Goal: Task Accomplishment & Management: Manage account settings

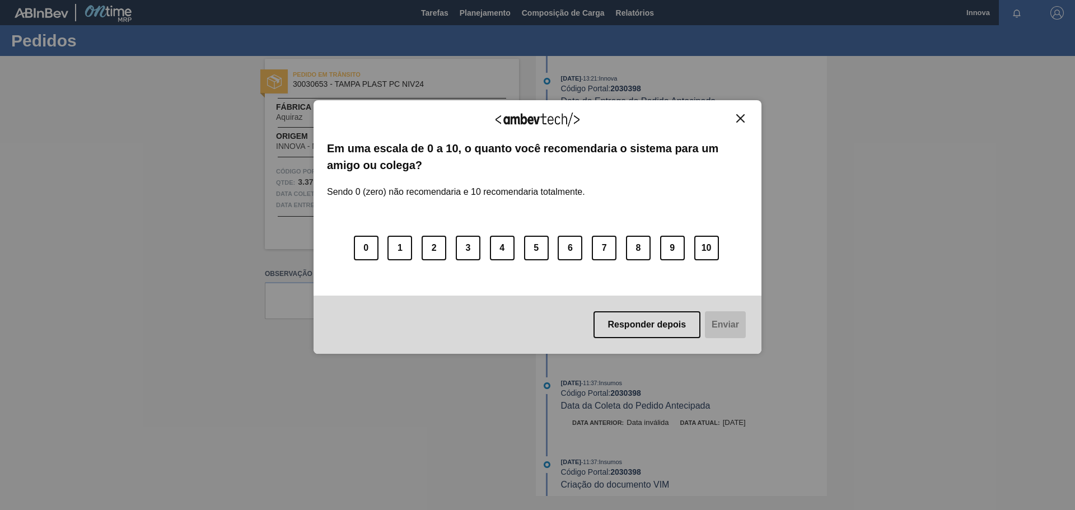
click at [736, 116] on img "Close" at bounding box center [740, 118] width 8 height 8
click at [743, 119] on img "Close" at bounding box center [740, 118] width 8 height 8
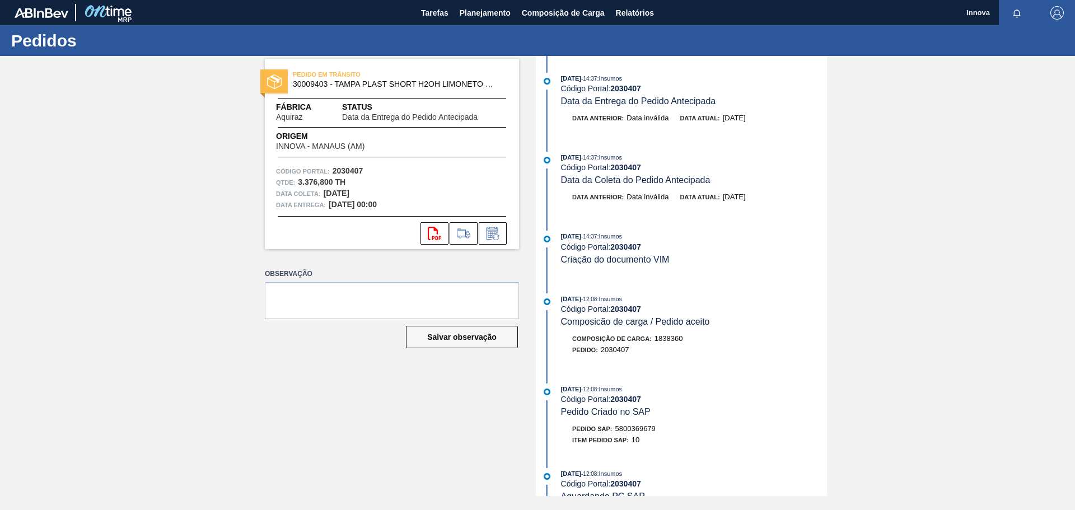
click at [245, 195] on div "PEDIDO EM TRÂNSITO 30009403 - TAMPA PLAST SHORT H2OH LIMONETO S/ LINER Fábrica …" at bounding box center [537, 276] width 1075 height 440
click at [491, 230] on icon at bounding box center [493, 233] width 18 height 13
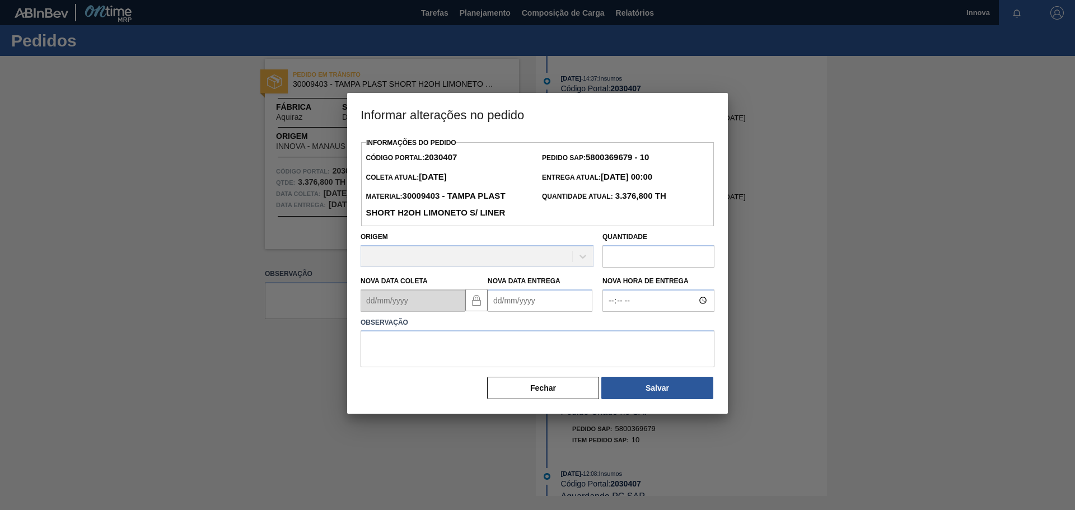
click at [573, 305] on Entrega2030407 "Nova Data Entrega" at bounding box center [540, 300] width 105 height 22
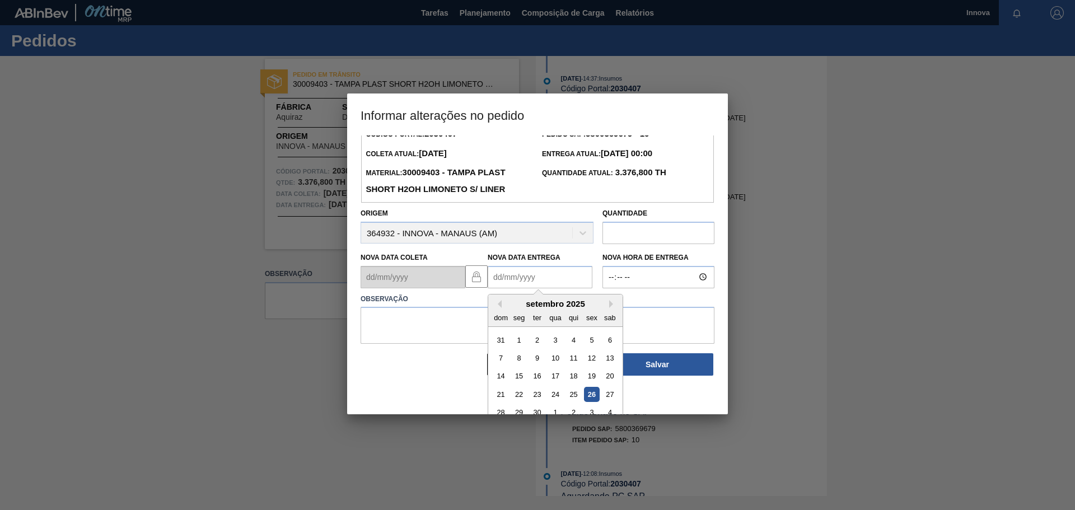
scroll to position [38, 0]
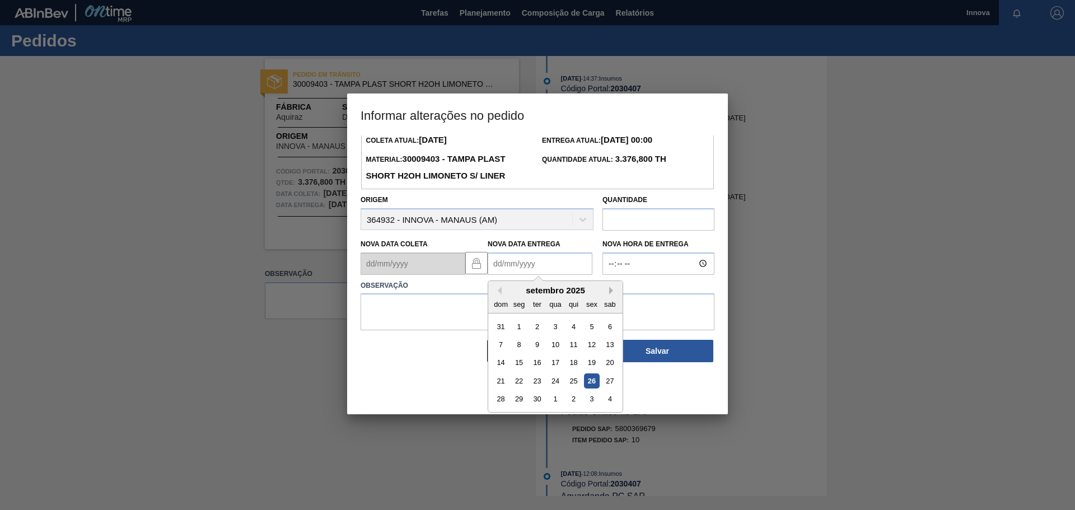
click at [610, 291] on button "Next Month" at bounding box center [613, 291] width 8 height 8
click at [552, 383] on div "22" at bounding box center [555, 380] width 15 height 15
type Entrega2030407 "[DATE]"
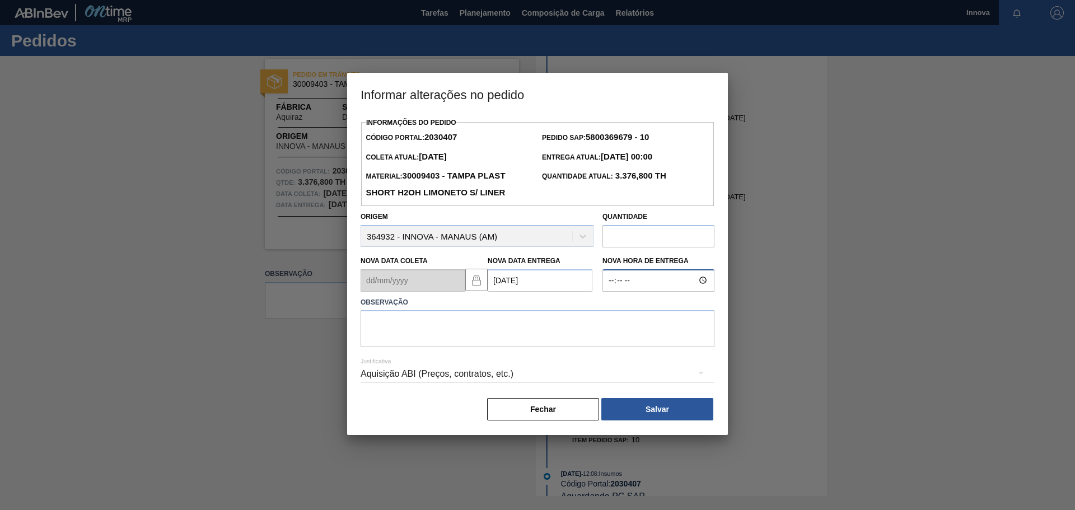
click at [620, 283] on input "Nova Hora de Entrega" at bounding box center [658, 280] width 112 height 22
click at [610, 283] on input "Nova Hora de Entrega" at bounding box center [658, 280] width 112 height 22
type input "08:00"
type textarea "[DATE] 08h00"
click at [657, 404] on button "Salvar" at bounding box center [657, 409] width 112 height 22
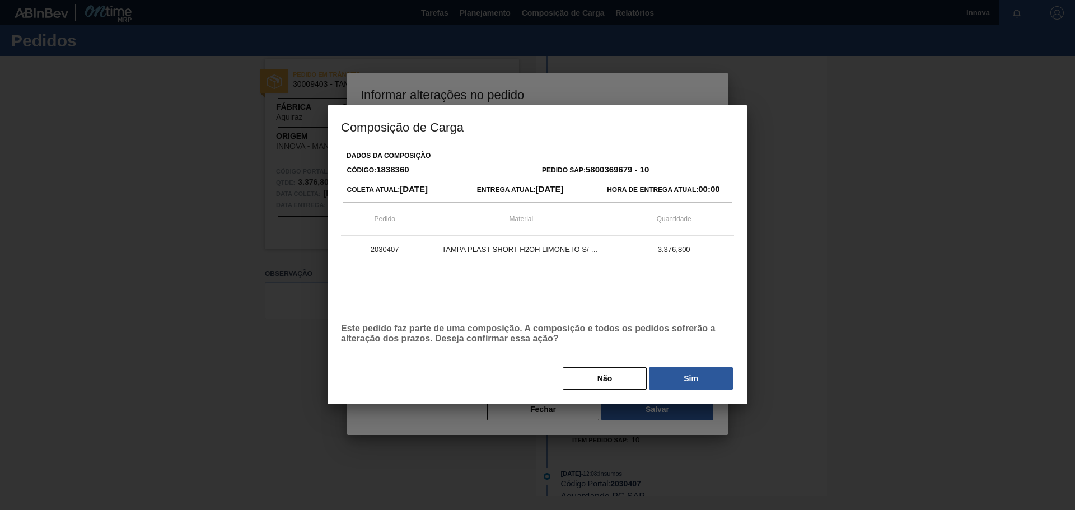
click at [699, 362] on div "Dados da Composição Código: 1838360 Pedido SAP: 5800369679 - 10 Coleta Atual: 0…" at bounding box center [537, 269] width 393 height 243
click at [688, 373] on button "Sim" at bounding box center [691, 378] width 84 height 22
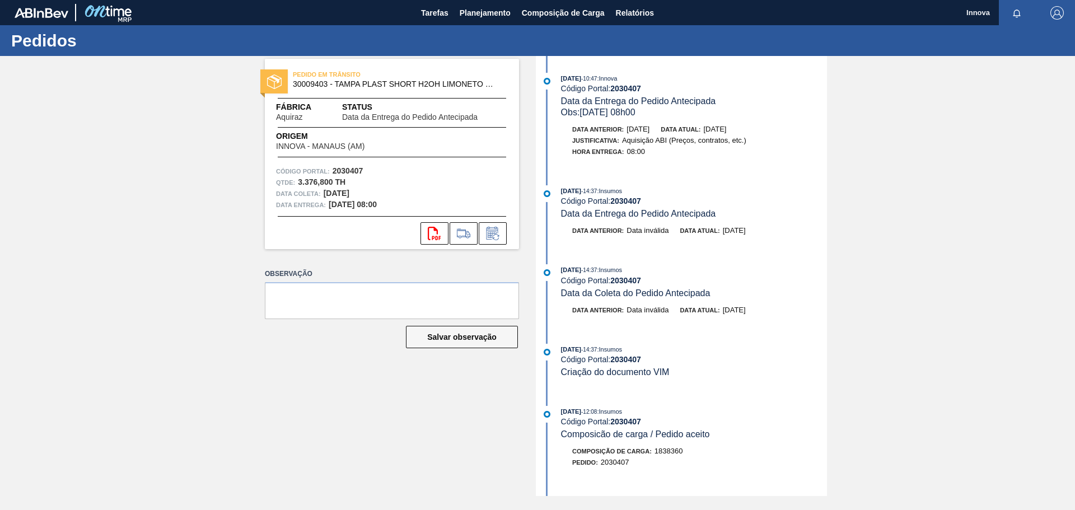
click at [132, 203] on div "PEDIDO EM TRÂNSITO 30009403 - TAMPA PLAST SHORT H2OH LIMONETO S/ LINER Fábrica …" at bounding box center [537, 276] width 1075 height 440
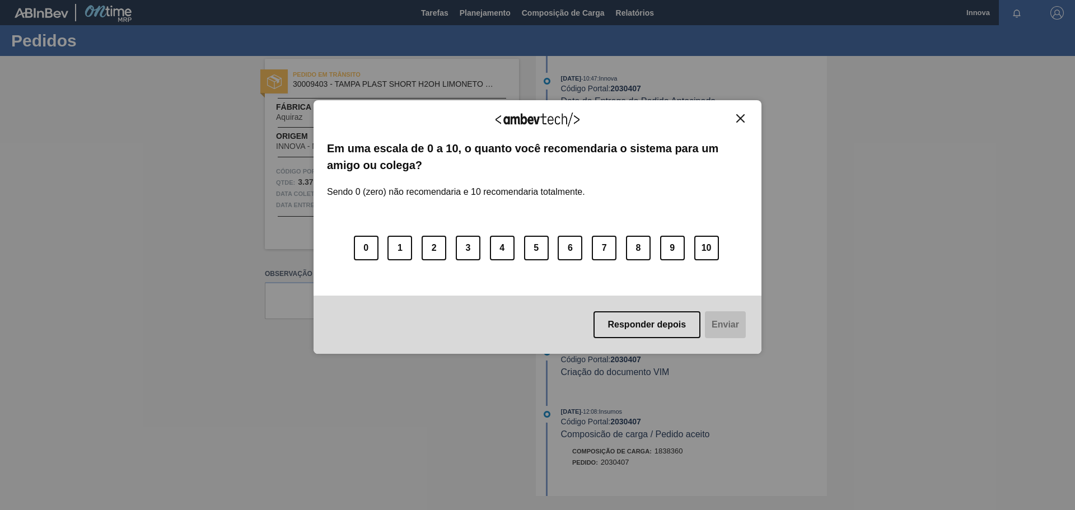
click at [736, 118] on button "Close" at bounding box center [740, 119] width 15 height 10
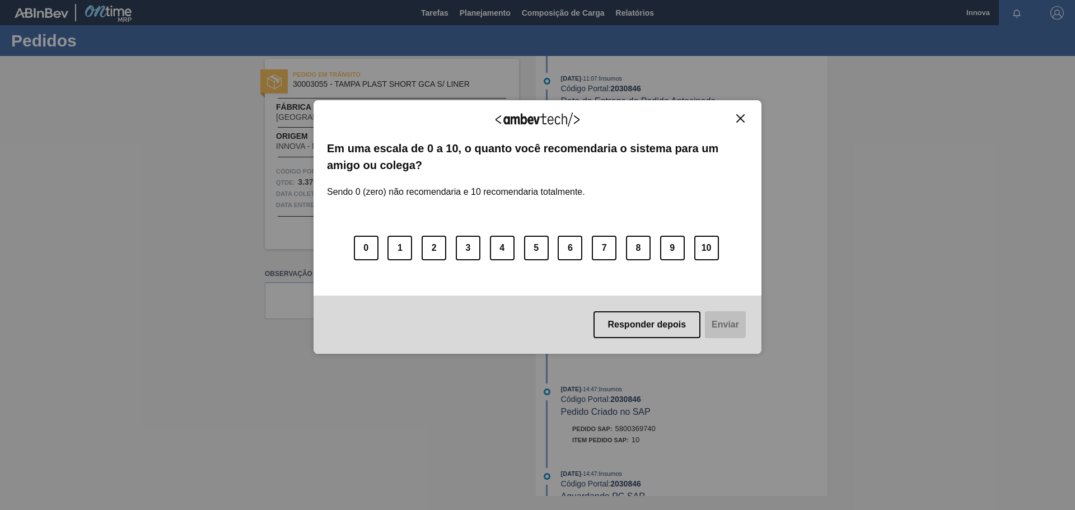
click at [738, 123] on button "Close" at bounding box center [740, 119] width 15 height 10
click at [745, 119] on button "Close" at bounding box center [740, 119] width 15 height 10
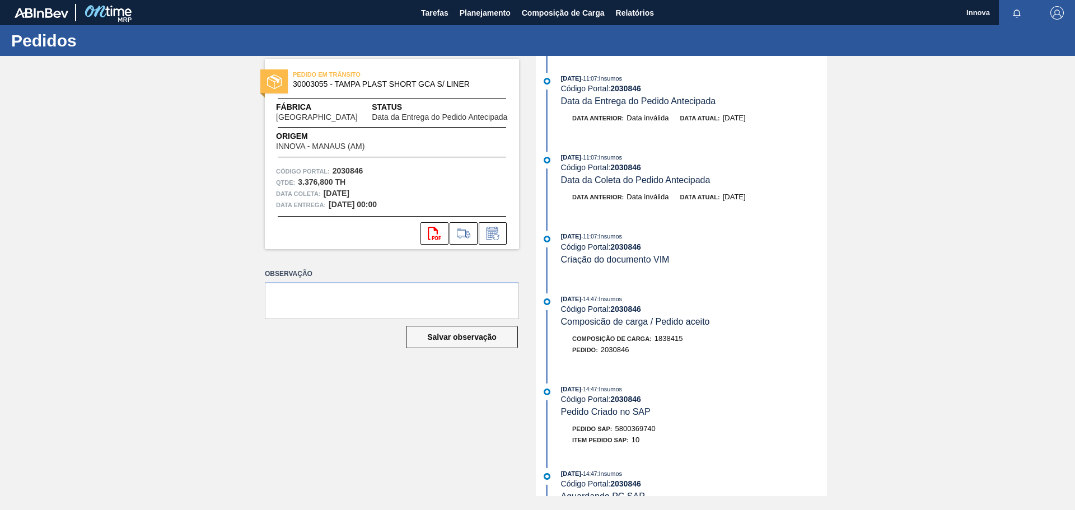
click at [207, 153] on div "PEDIDO EM TRÂNSITO 30003055 - TAMPA PLAST SHORT GCA S/ LINER Fábrica [GEOGRAPHI…" at bounding box center [537, 276] width 1075 height 440
click at [490, 227] on icon at bounding box center [493, 233] width 18 height 13
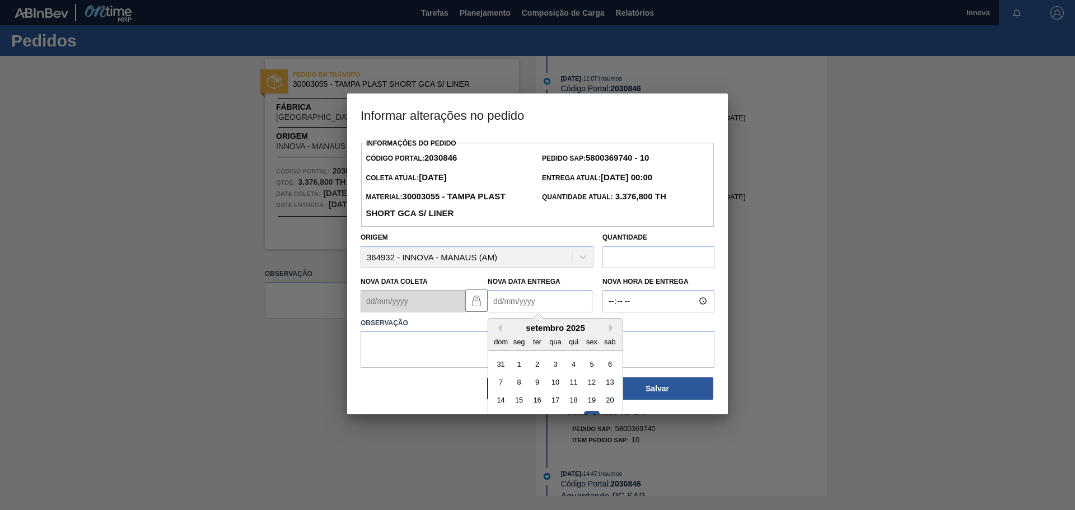
click at [553, 299] on Entrega2030846 "Nova Data Entrega" at bounding box center [540, 301] width 105 height 22
click at [610, 333] on div "setembro 2025" at bounding box center [555, 328] width 134 height 10
click at [611, 328] on button "Next Month" at bounding box center [613, 328] width 8 height 8
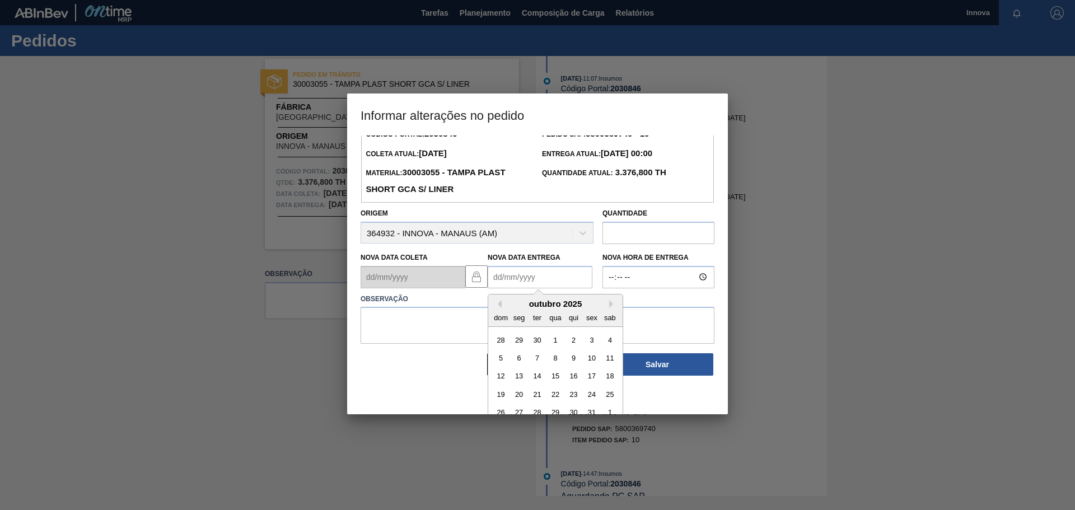
scroll to position [38, 0]
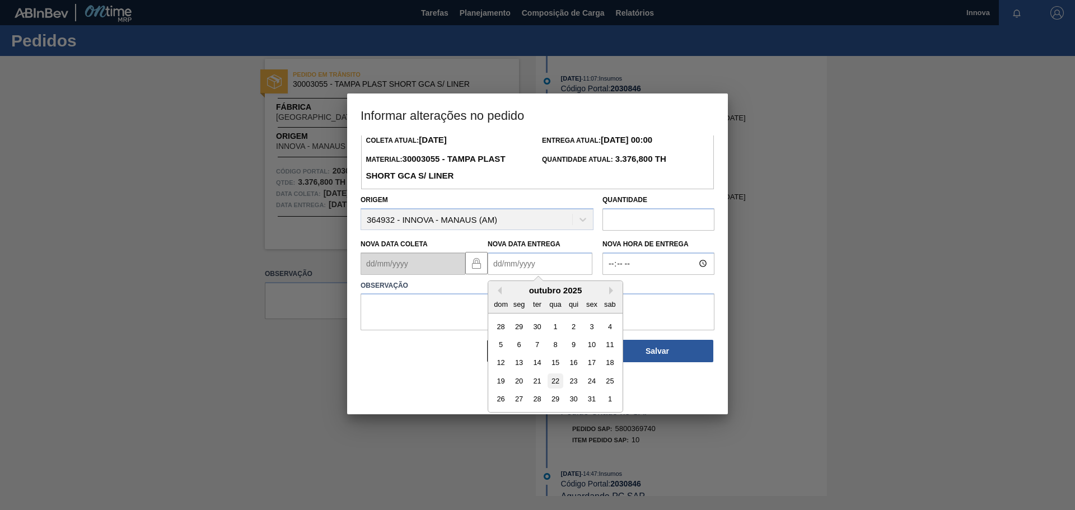
click at [556, 382] on div "22" at bounding box center [555, 380] width 15 height 15
type Entrega2030846 "[DATE]"
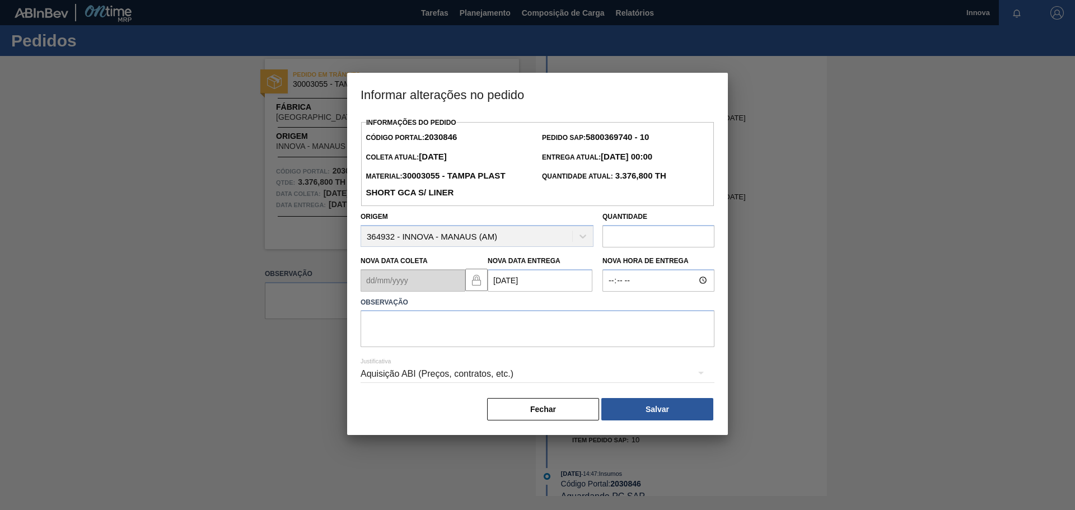
scroll to position [0, 0]
click at [605, 284] on input "Nova Hora de Entrega" at bounding box center [658, 280] width 112 height 22
type input "08:00"
type textarea "[DATE] 08h00"
click at [661, 405] on button "Salvar" at bounding box center [657, 409] width 112 height 22
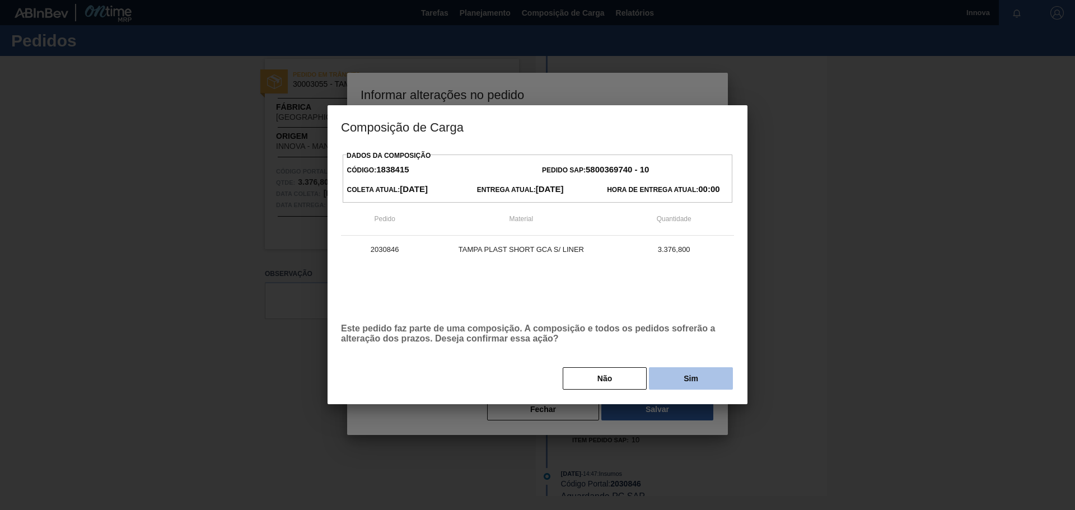
click at [694, 383] on button "Sim" at bounding box center [691, 378] width 84 height 22
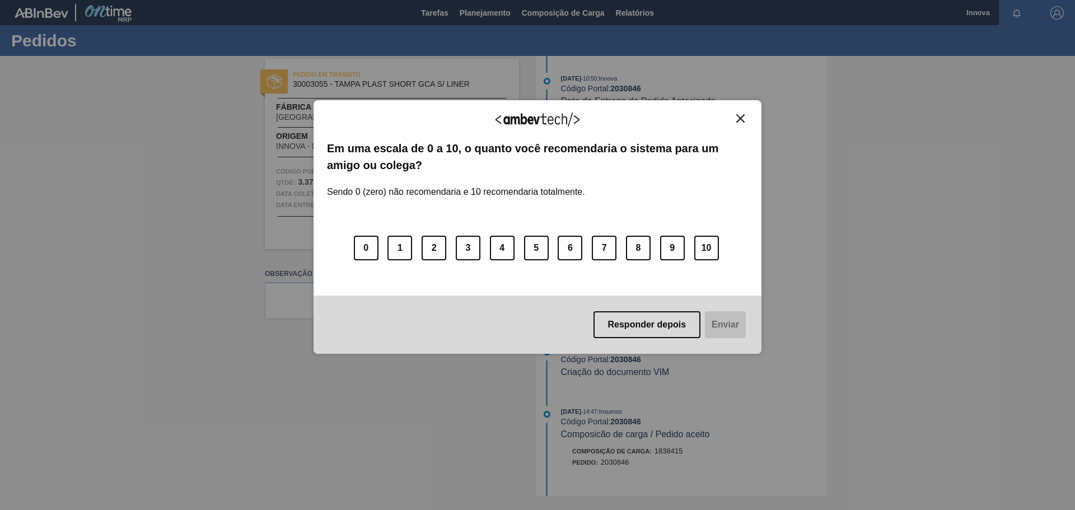
drag, startPoint x: 742, startPoint y: 119, endPoint x: 756, endPoint y: 118, distance: 14.6
click at [742, 119] on img "Close" at bounding box center [740, 118] width 8 height 8
